Goal: Task Accomplishment & Management: Manage account settings

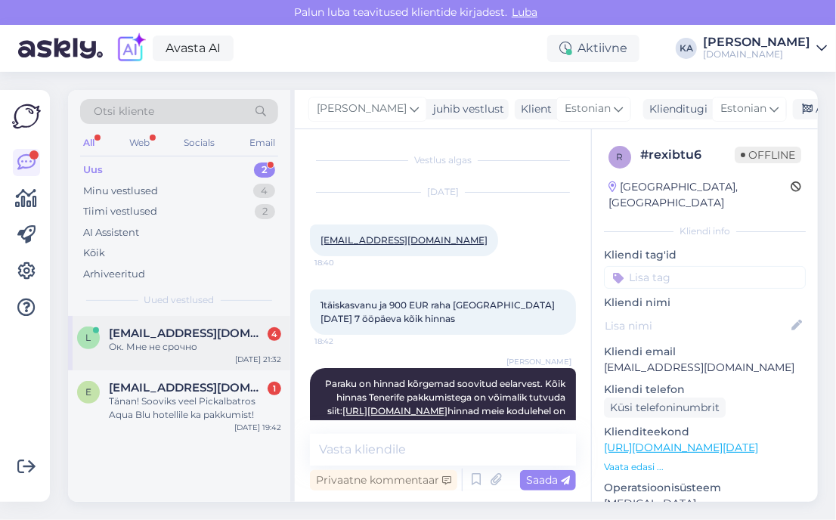
click at [223, 334] on span "[EMAIL_ADDRESS][DOMAIN_NAME]" at bounding box center [187, 334] width 157 height 14
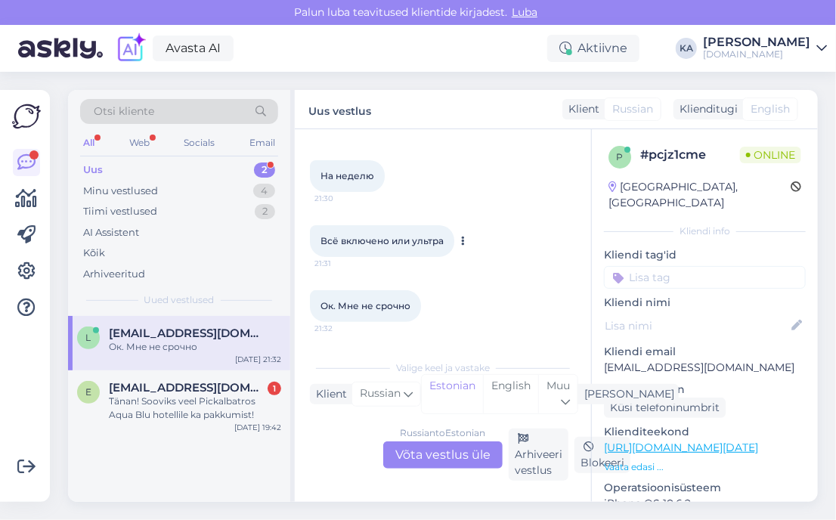
scroll to position [142, 0]
click at [435, 453] on div "Russian to Estonian Võta vestlus üle" at bounding box center [442, 455] width 119 height 27
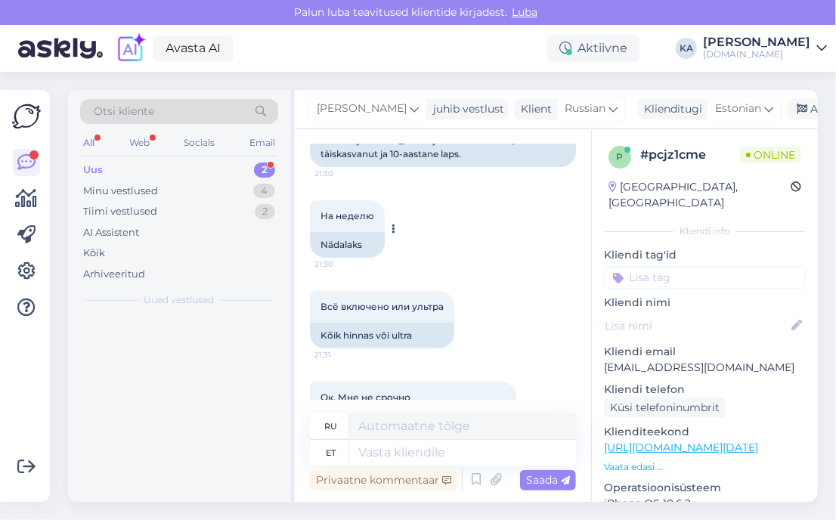
scroll to position [181, 0]
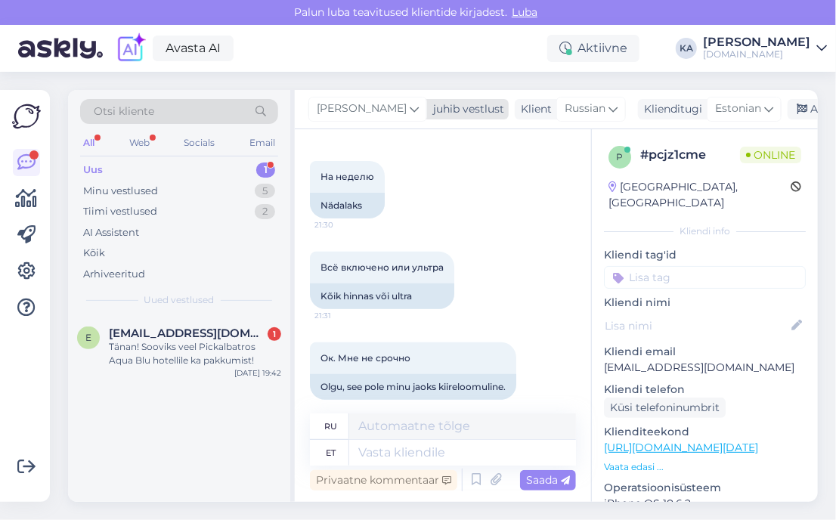
click at [364, 104] on span "[PERSON_NAME]" at bounding box center [362, 109] width 90 height 17
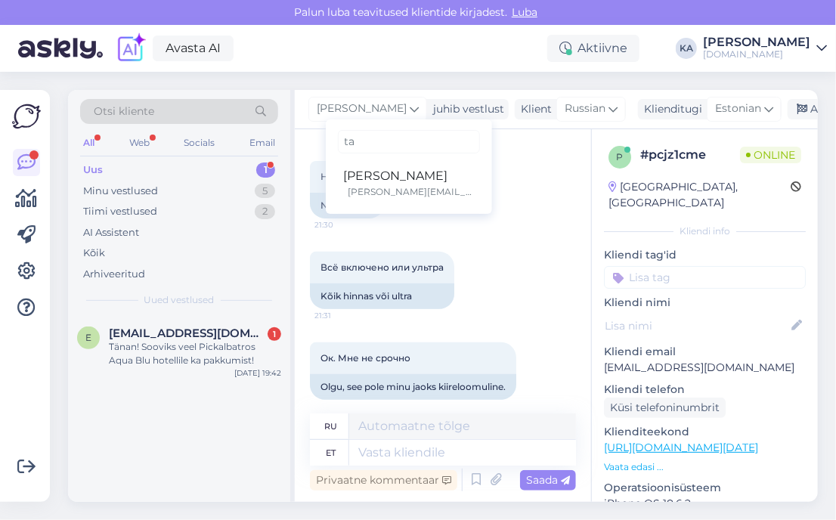
type input "tat"
click at [389, 175] on div "[PERSON_NAME]" at bounding box center [409, 176] width 130 height 18
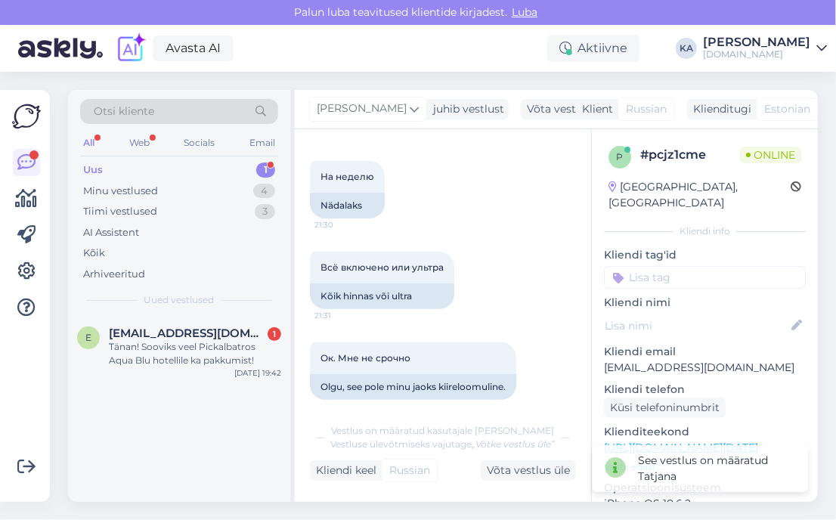
click at [169, 386] on div "e [EMAIL_ADDRESS][DOMAIN_NAME] 1 Tänan! Sooviks veel Pickalbatros Aqua Blu hote…" at bounding box center [179, 409] width 222 height 186
click at [175, 356] on div "Tänan! Sooviks veel Pickalbatros Aqua Blu hotellile ka pakkumist!" at bounding box center [195, 353] width 172 height 27
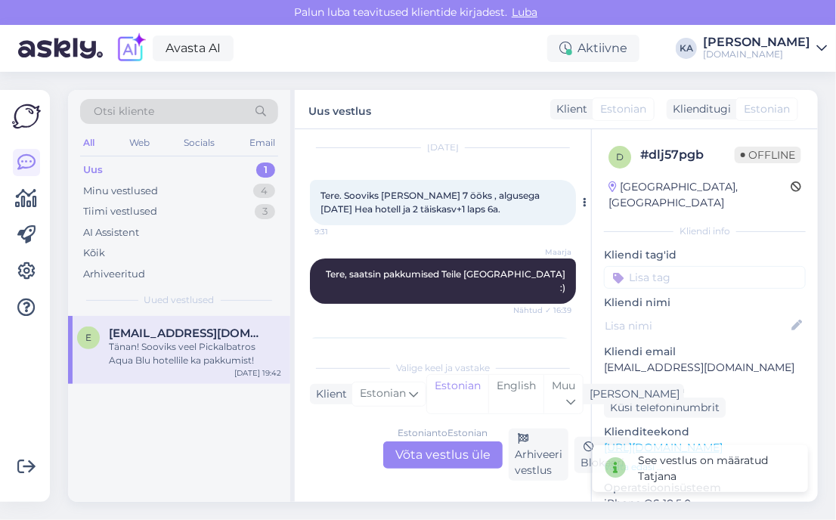
scroll to position [0, 0]
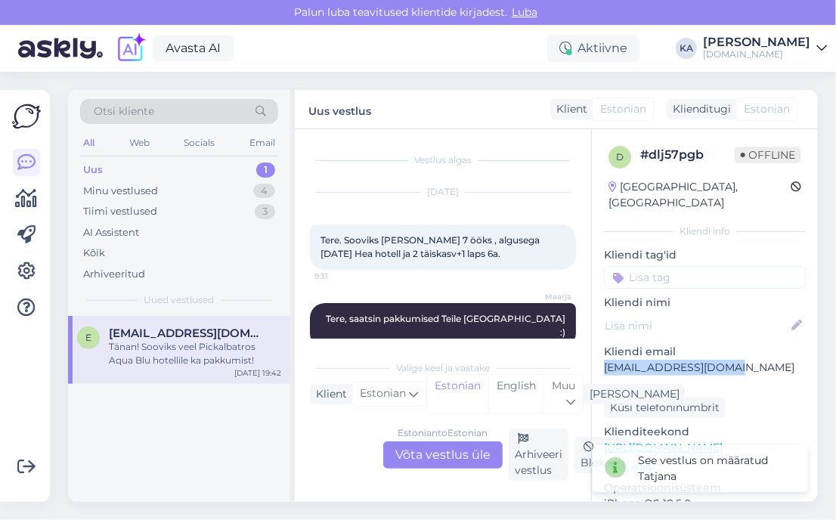
drag, startPoint x: 717, startPoint y: 356, endPoint x: 605, endPoint y: 355, distance: 111.9
click at [605, 360] on p "[EMAIL_ADDRESS][DOMAIN_NAME]" at bounding box center [705, 368] width 202 height 16
copy p "[EMAIL_ADDRESS][DOMAIN_NAME]"
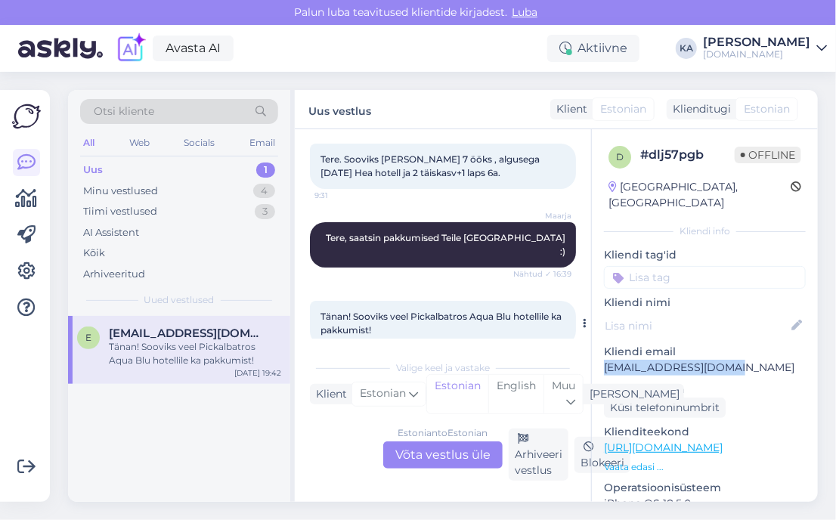
scroll to position [91, 0]
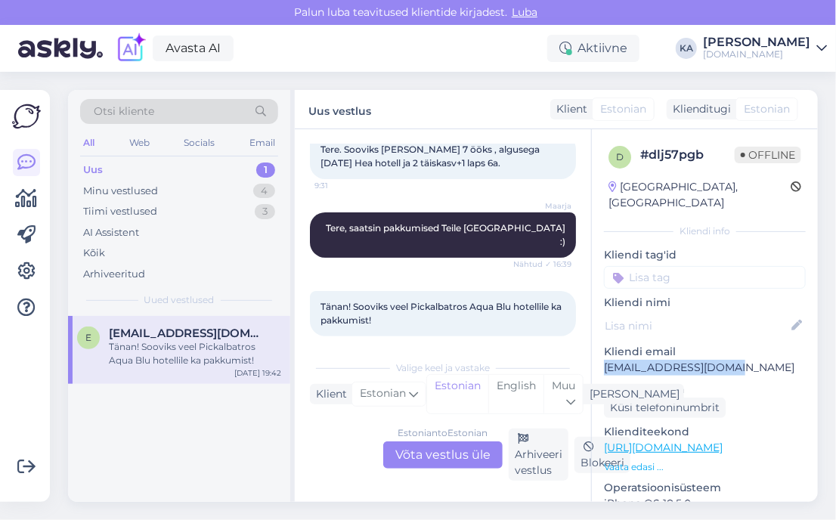
click at [693, 360] on p "[EMAIL_ADDRESS][DOMAIN_NAME]" at bounding box center [705, 368] width 202 height 16
click at [435, 456] on div "Estonian to Estonian Võta vestlus üle" at bounding box center [442, 455] width 119 height 27
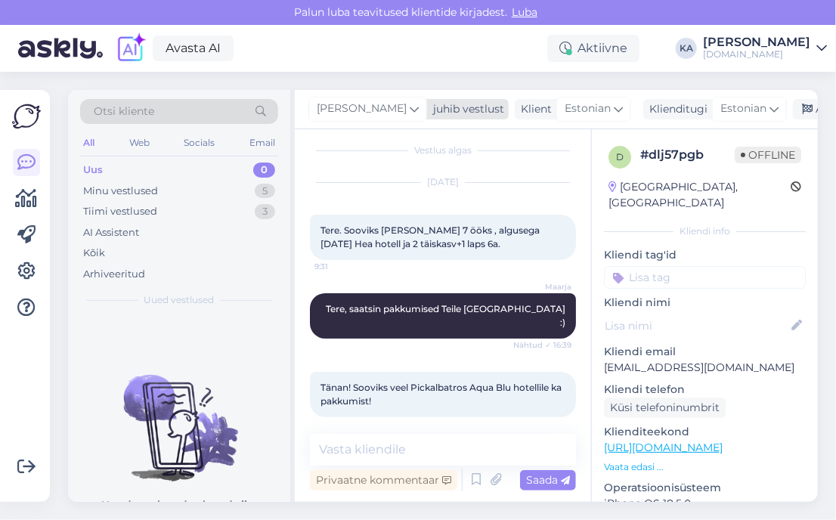
click at [336, 109] on span "[PERSON_NAME]" at bounding box center [362, 109] width 90 height 17
type input "maarja"
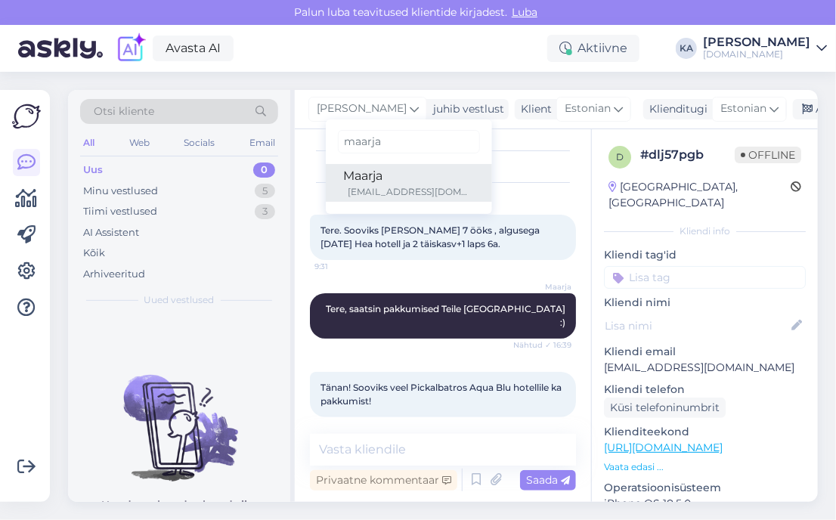
click at [358, 194] on div "[EMAIL_ADDRESS][DOMAIN_NAME]" at bounding box center [412, 192] width 126 height 14
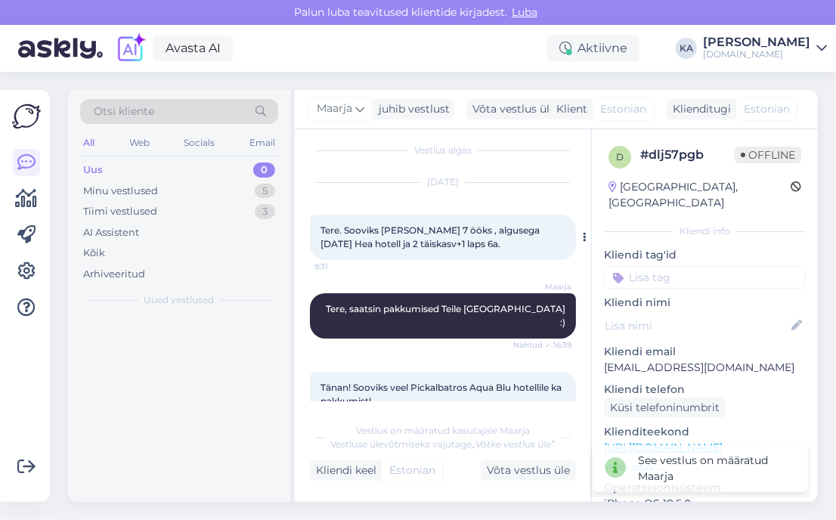
scroll to position [29, 0]
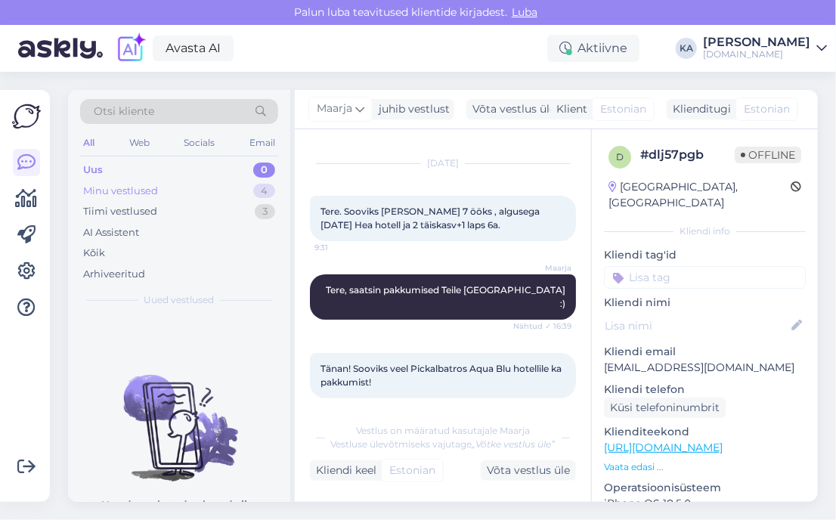
click at [138, 187] on div "Minu vestlused" at bounding box center [120, 191] width 75 height 15
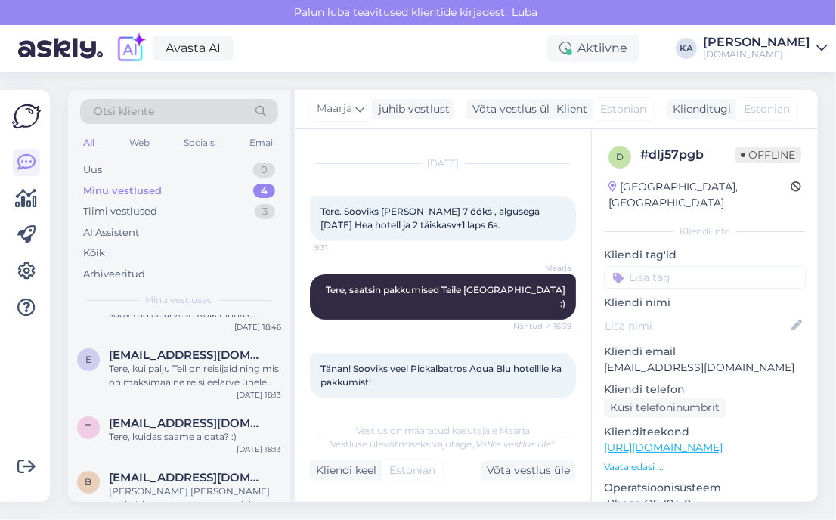
scroll to position [72, 0]
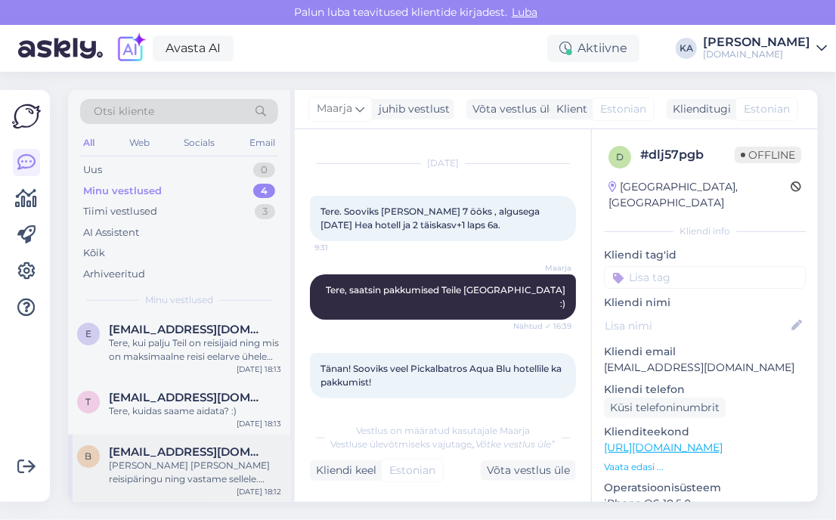
click at [194, 467] on div "[PERSON_NAME] [PERSON_NAME] reisipäringu ning vastame sellele. Perele on pakkud…" at bounding box center [195, 472] width 172 height 27
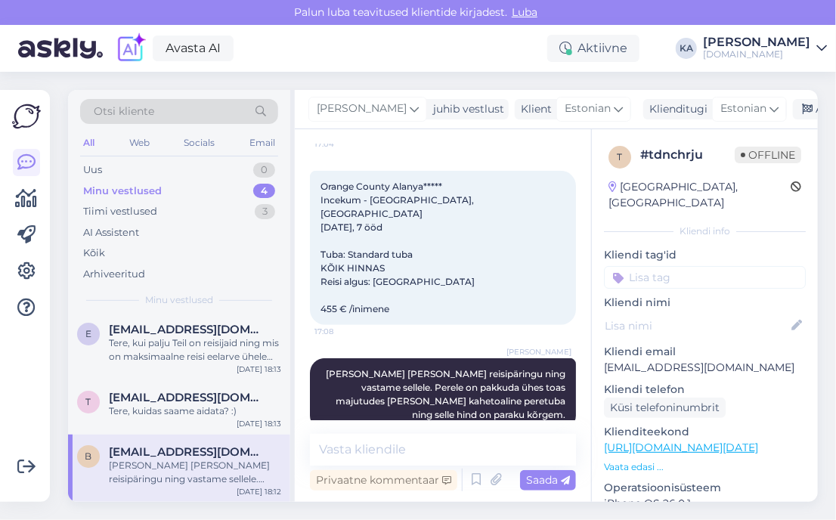
scroll to position [433, 0]
click at [802, 105] on icon at bounding box center [807, 109] width 11 height 11
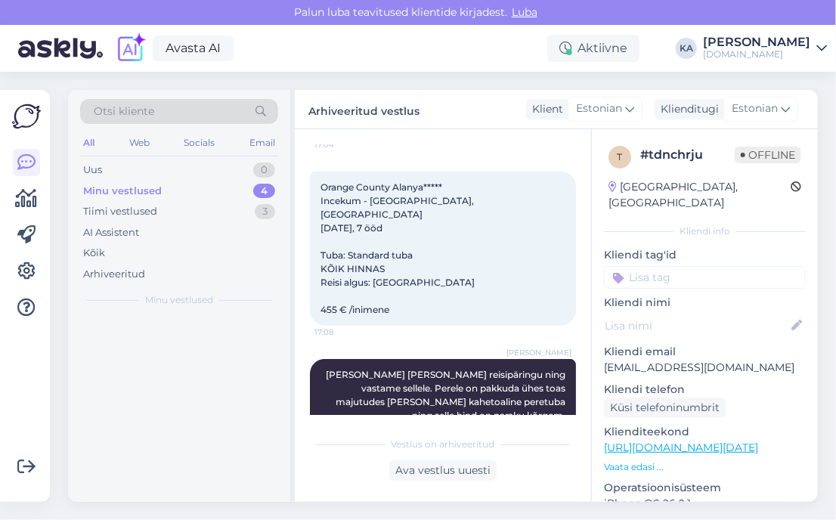
scroll to position [0, 0]
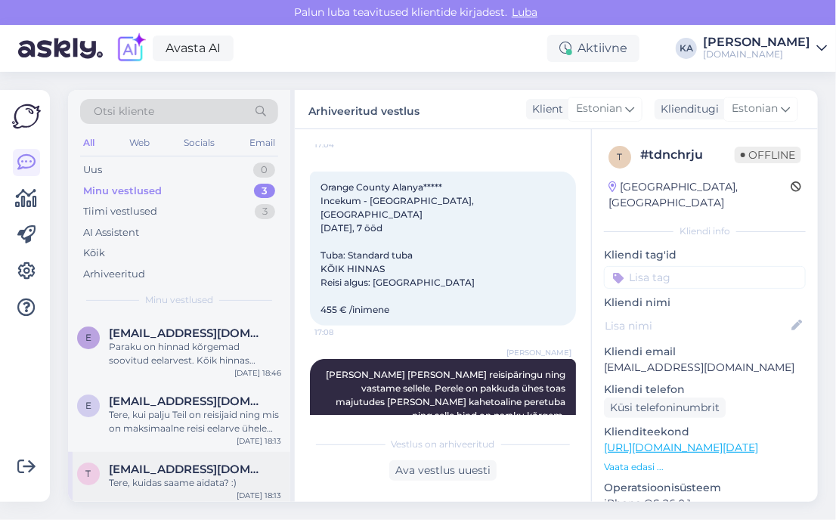
click at [194, 464] on span "[EMAIL_ADDRESS][DOMAIN_NAME]" at bounding box center [187, 470] width 157 height 14
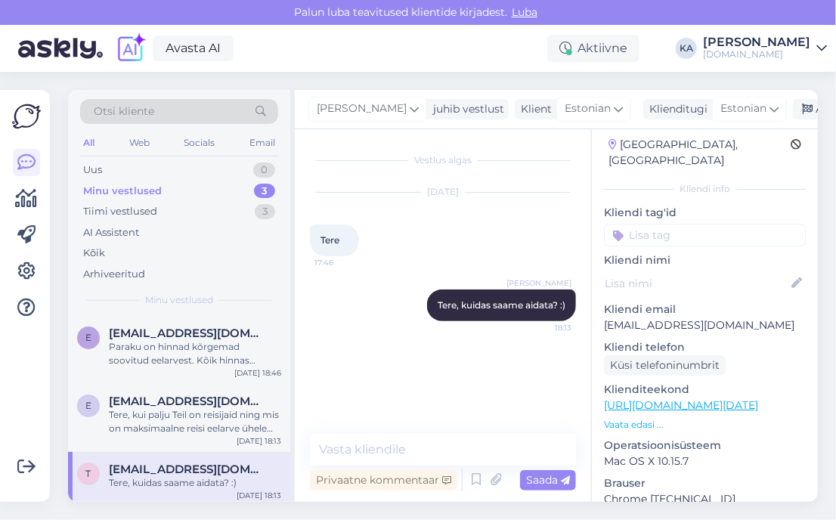
scroll to position [151, 0]
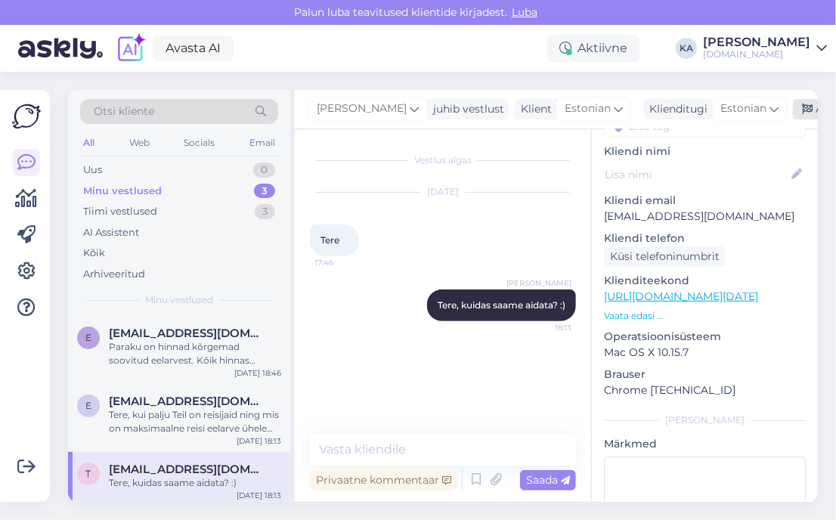
click at [796, 111] on div "Arhiveeri vestlus" at bounding box center [851, 109] width 116 height 20
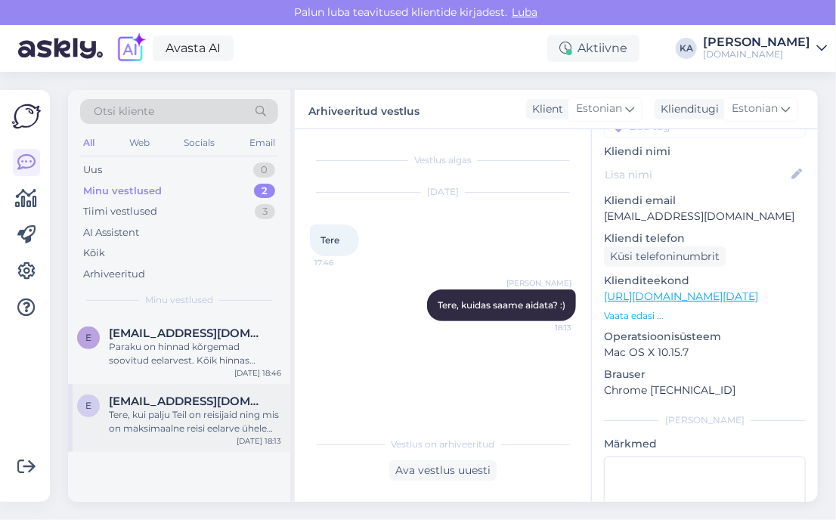
click at [178, 397] on span "[EMAIL_ADDRESS][DOMAIN_NAME]" at bounding box center [187, 402] width 157 height 14
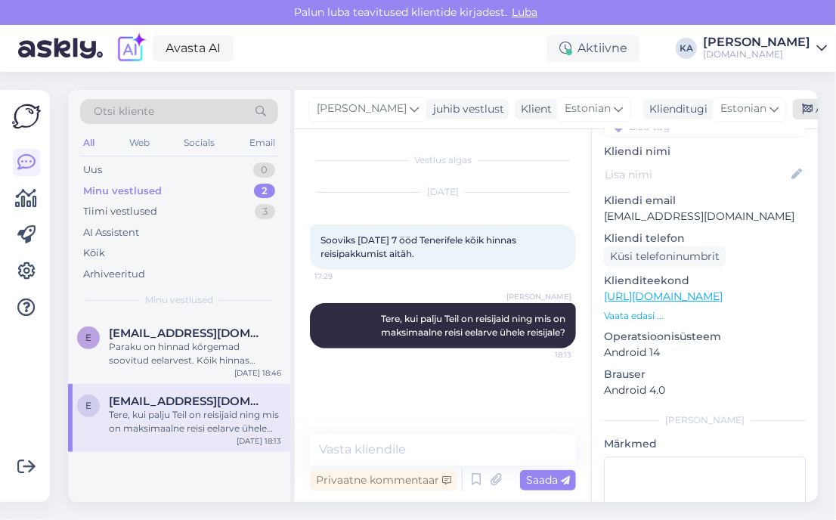
click at [808, 111] on div "Arhiveeri vestlus" at bounding box center [851, 109] width 116 height 20
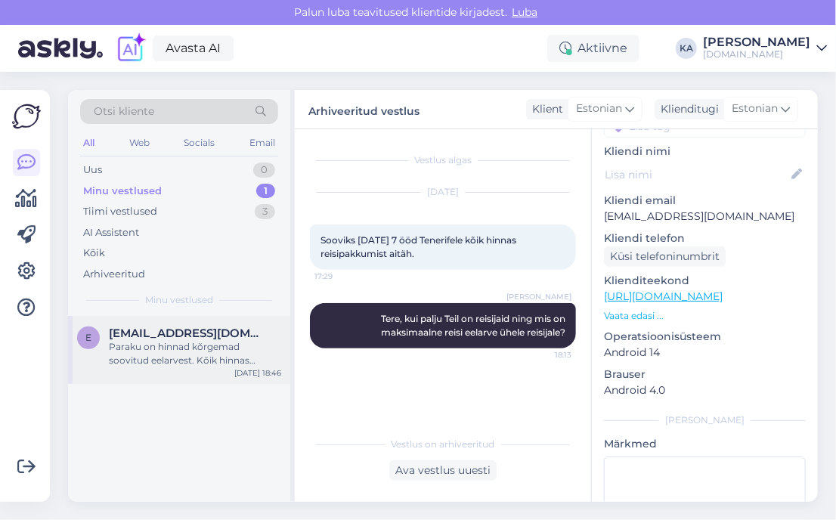
click at [116, 340] on div "Paraku on hinnad kõrgemad soovitud eelarvest. Kõik hinnas Tenerife pakkumistega…" at bounding box center [195, 353] width 172 height 27
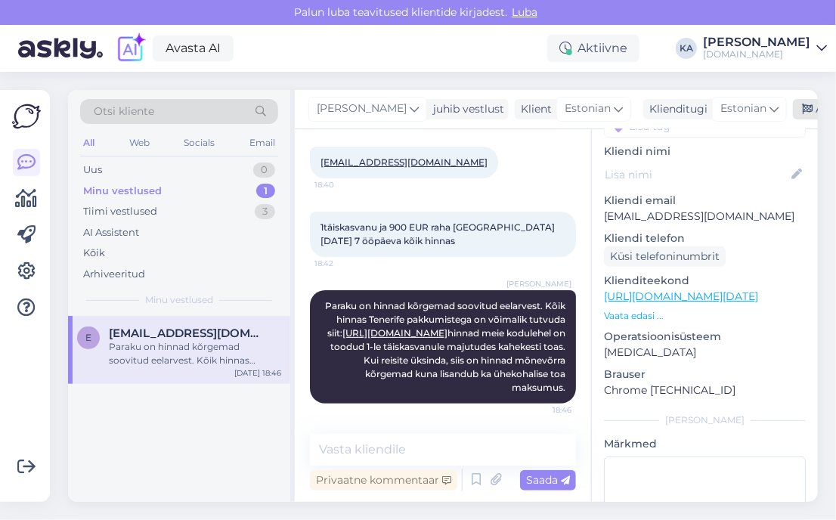
click at [809, 102] on div "Arhiveeri vestlus" at bounding box center [851, 109] width 116 height 20
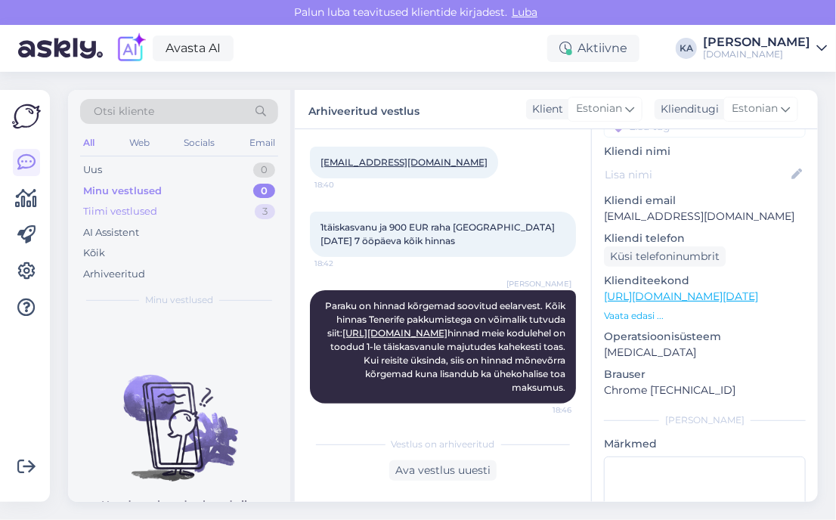
click at [181, 211] on div "Tiimi vestlused 3" at bounding box center [179, 211] width 198 height 21
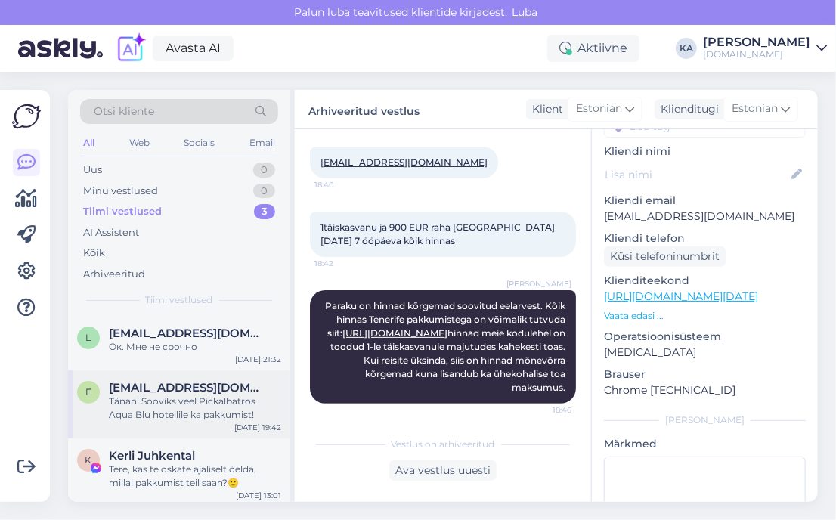
scroll to position [4, 0]
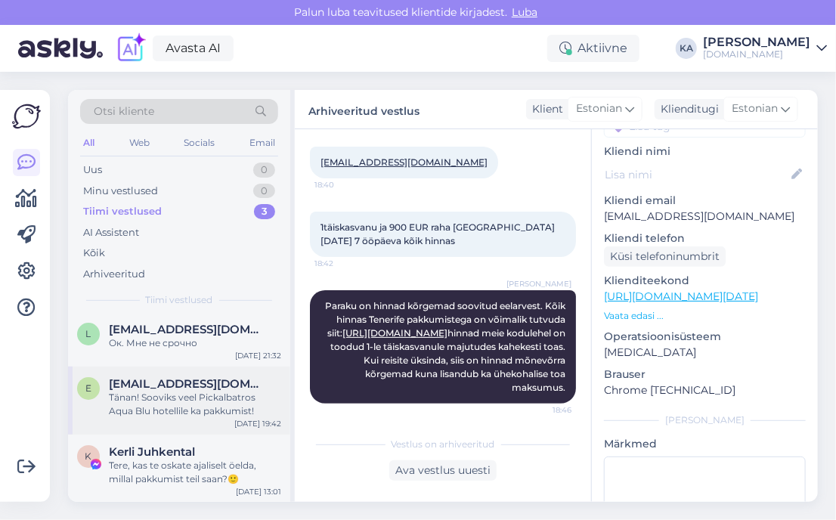
click at [188, 411] on div "Tänan! Sooviks veel Pickalbatros Aqua Blu hotellile ka pakkumist!" at bounding box center [195, 404] width 172 height 27
